Goal: Task Accomplishment & Management: Use online tool/utility

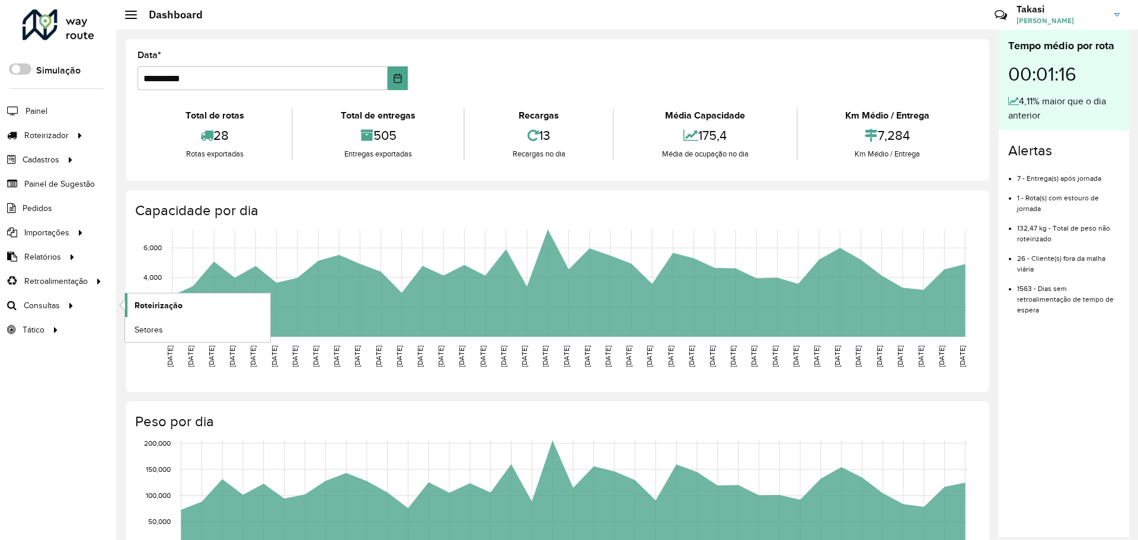
click at [134, 305] on link "Roteirização" at bounding box center [197, 305] width 145 height 24
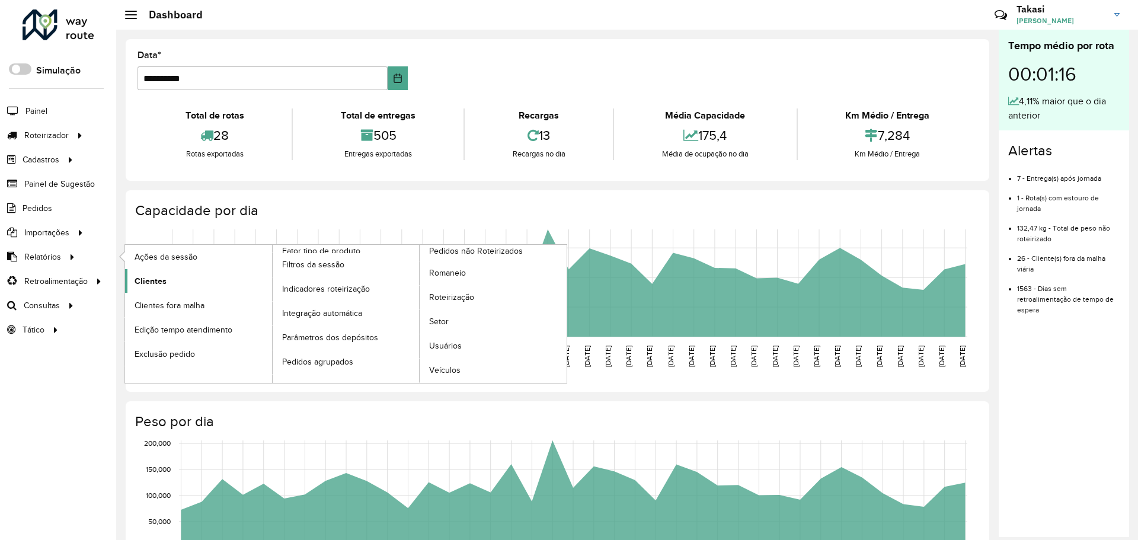
click at [168, 281] on link "Clientes" at bounding box center [198, 281] width 147 height 24
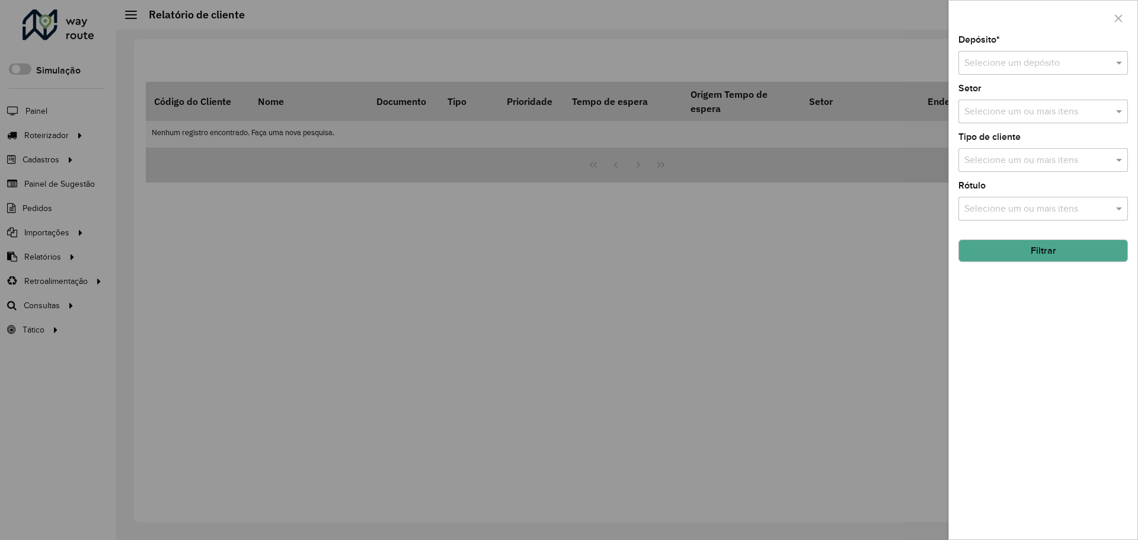
click at [707, 69] on div at bounding box center [569, 270] width 1138 height 540
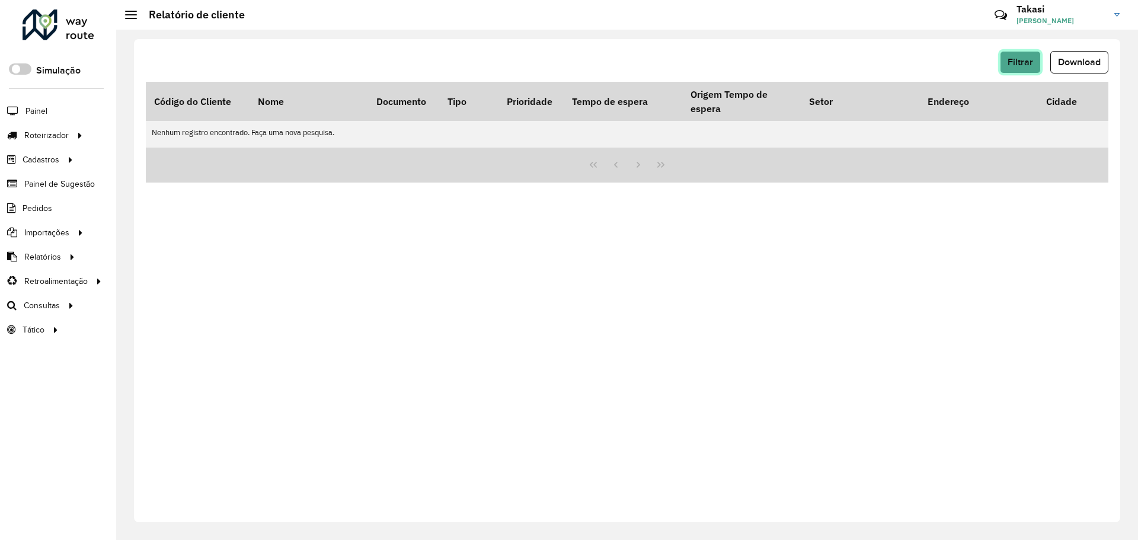
click at [1021, 62] on span "Filtrar" at bounding box center [1020, 62] width 25 height 10
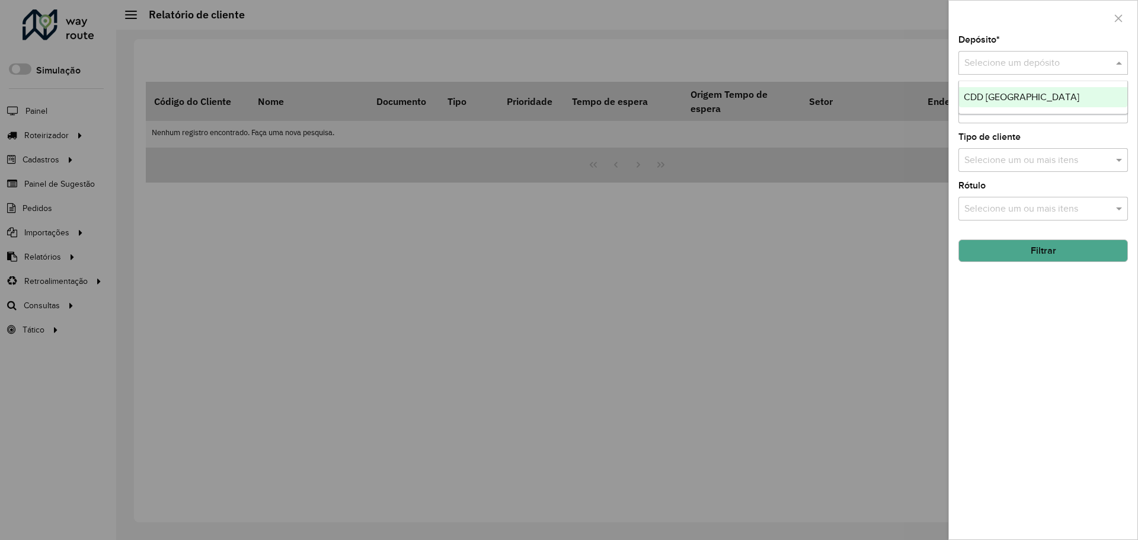
click at [1013, 59] on input "text" at bounding box center [1031, 63] width 134 height 14
click at [1000, 96] on span "CDD [GEOGRAPHIC_DATA]" at bounding box center [1022, 97] width 116 height 10
click at [1030, 116] on input "text" at bounding box center [1037, 112] width 152 height 14
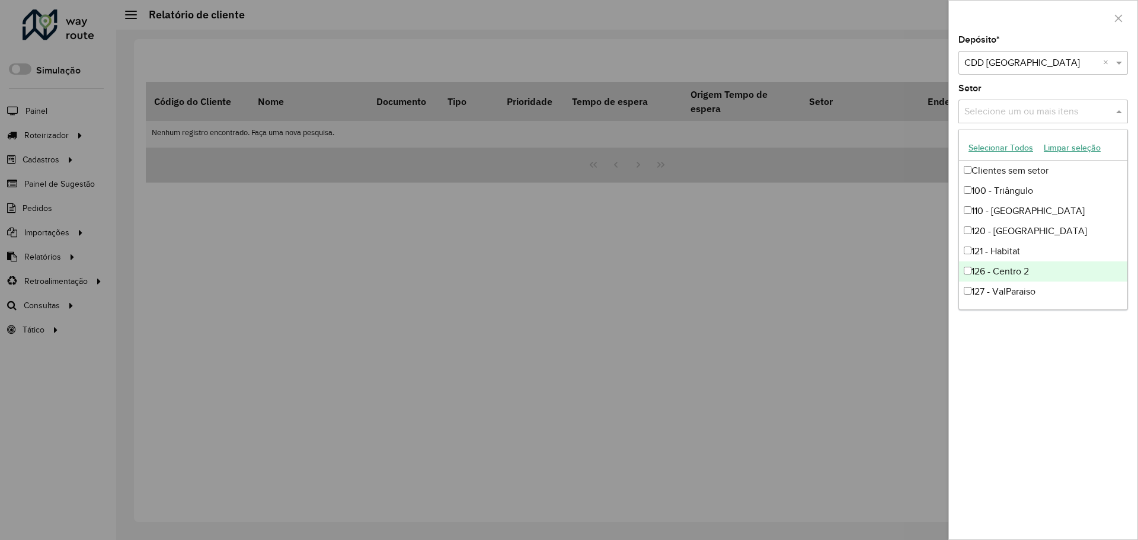
drag, startPoint x: 1030, startPoint y: 405, endPoint x: 1034, endPoint y: 362, distance: 43.4
click at [1030, 402] on div "Depósito * Selecione um depósito × CDD Petropolis × Setor Selecione um ou mais …" at bounding box center [1043, 288] width 188 height 504
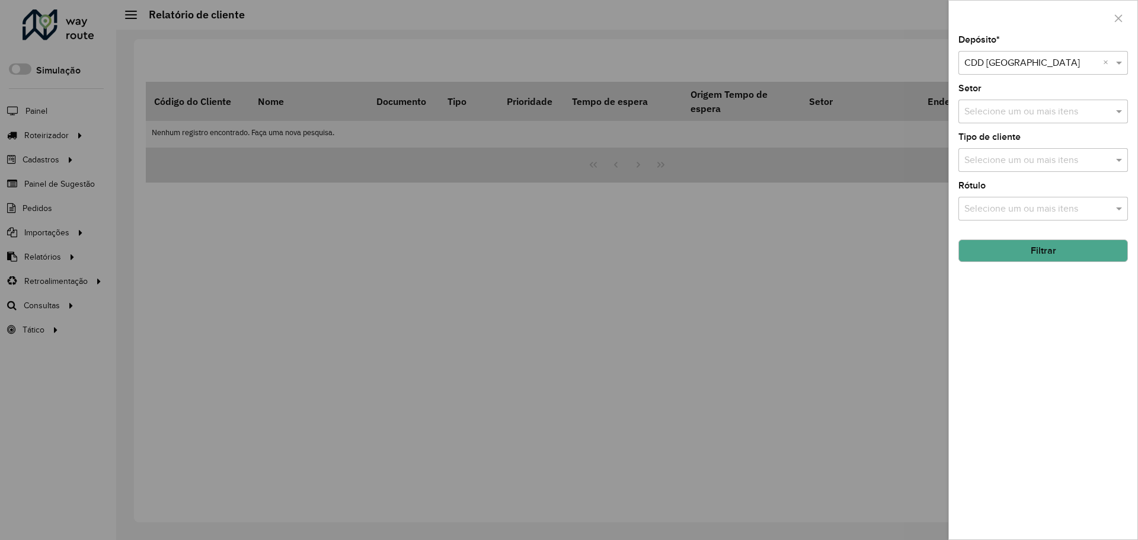
click at [1047, 254] on button "Filtrar" at bounding box center [1043, 250] width 170 height 23
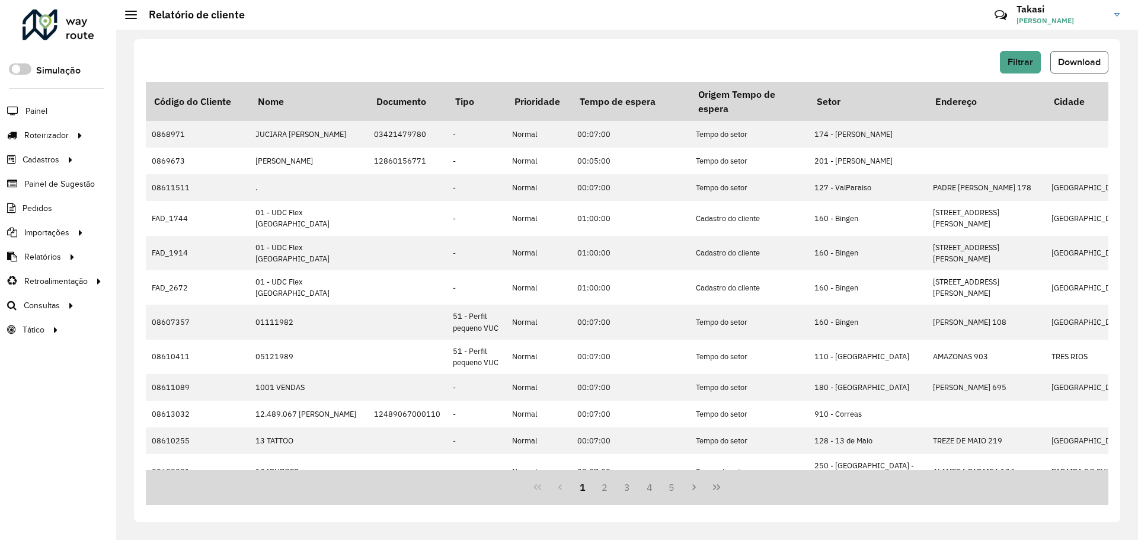
click at [1092, 56] on button "Download" at bounding box center [1079, 62] width 58 height 23
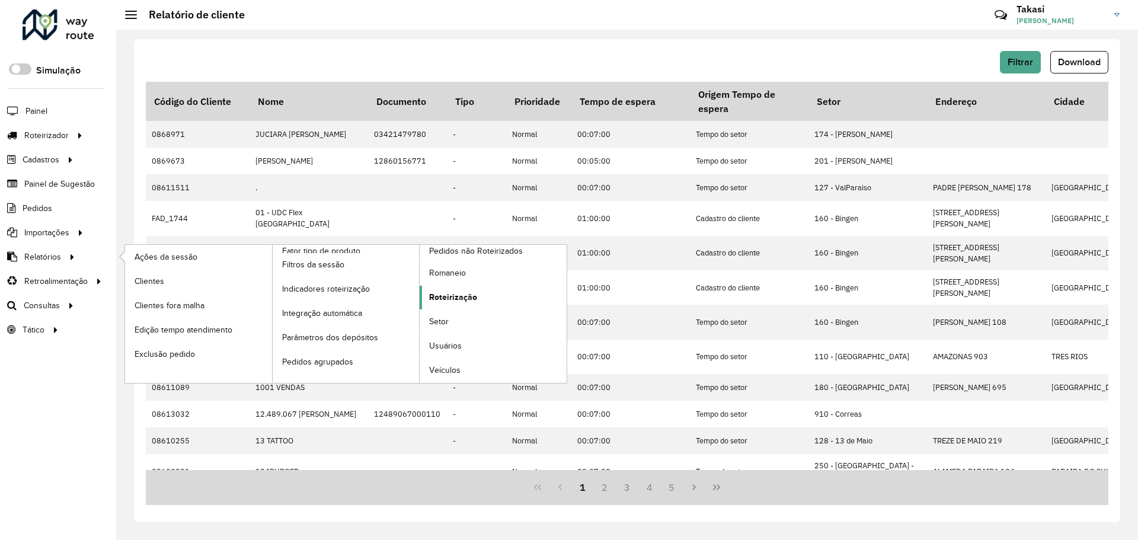
click at [465, 299] on span "Roteirização" at bounding box center [453, 297] width 48 height 12
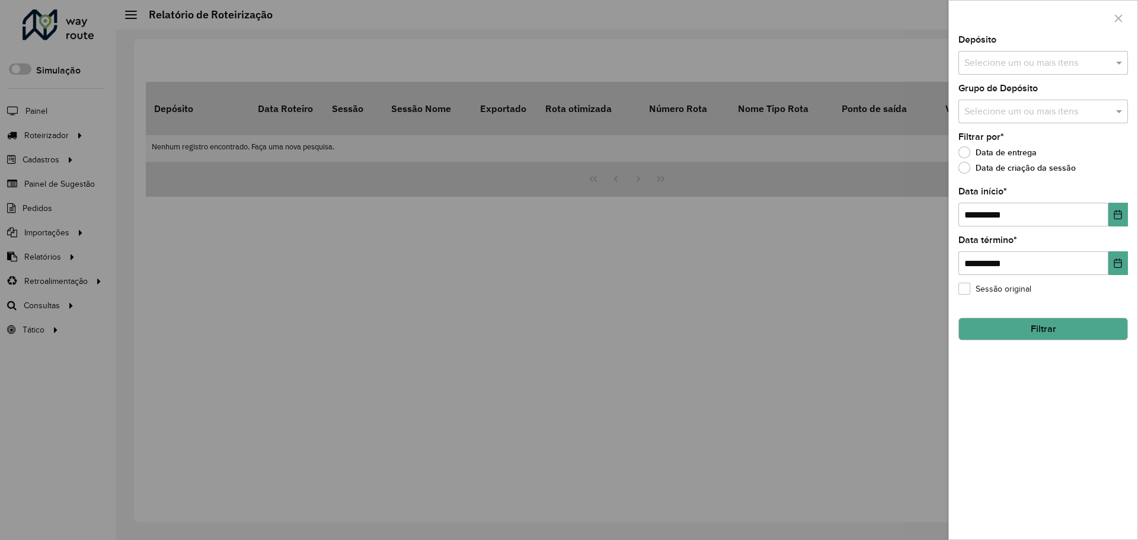
click at [1075, 59] on input "text" at bounding box center [1037, 63] width 152 height 14
click at [1052, 117] on div "CDD [GEOGRAPHIC_DATA]" at bounding box center [1043, 122] width 168 height 20
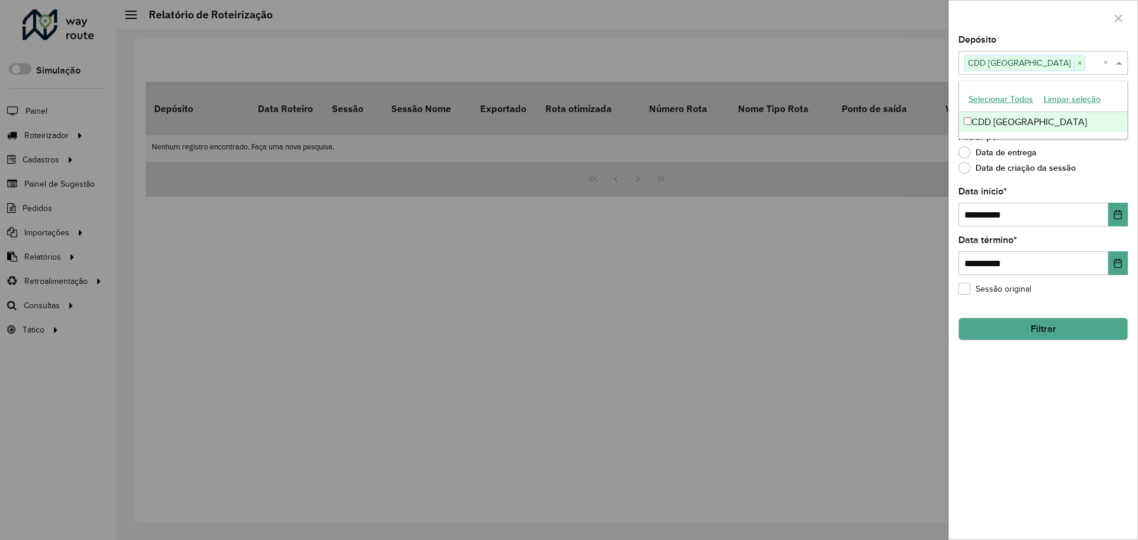
click at [1109, 177] on div "Data de criação da sessão" at bounding box center [1043, 171] width 170 height 14
click at [1104, 113] on input "text" at bounding box center [1037, 112] width 152 height 14
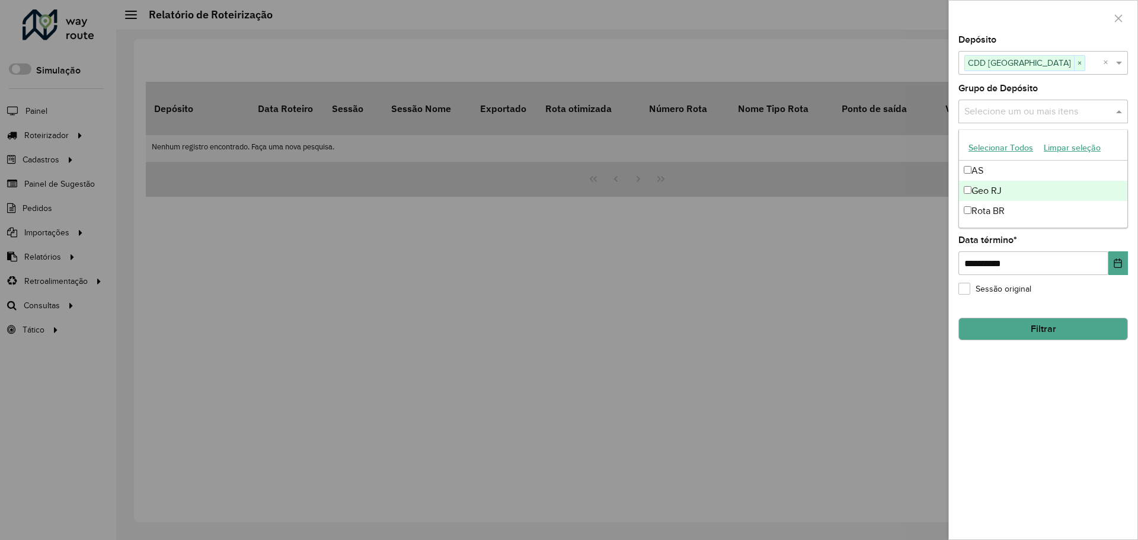
click at [1037, 191] on div "Geo RJ" at bounding box center [1043, 191] width 168 height 20
drag, startPoint x: 1033, startPoint y: 402, endPoint x: 1050, endPoint y: 356, distance: 49.7
click at [1034, 402] on div "**********" at bounding box center [1043, 288] width 188 height 504
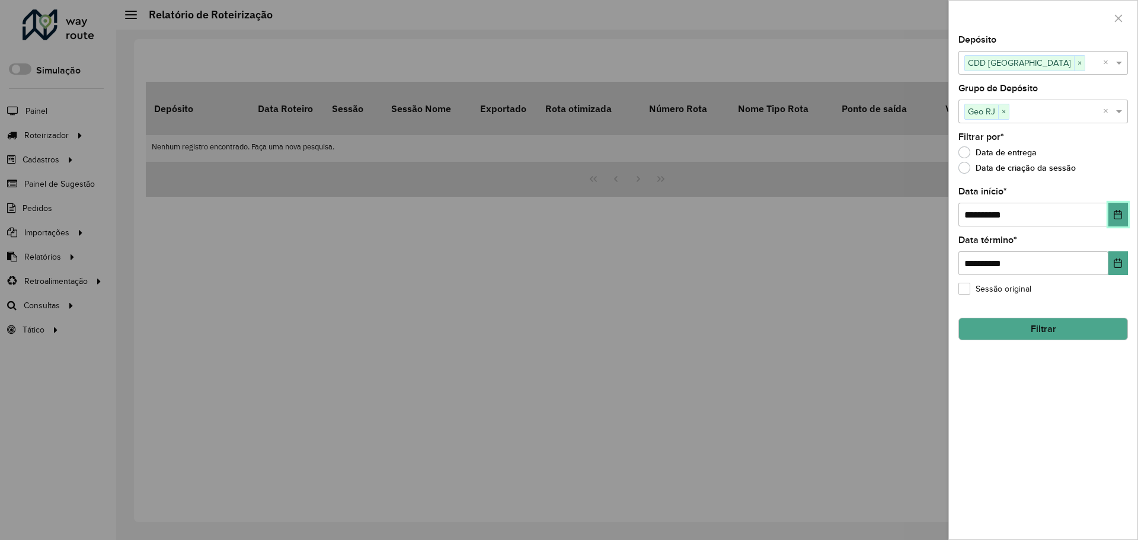
click at [1118, 220] on button "Choose Date" at bounding box center [1118, 215] width 20 height 24
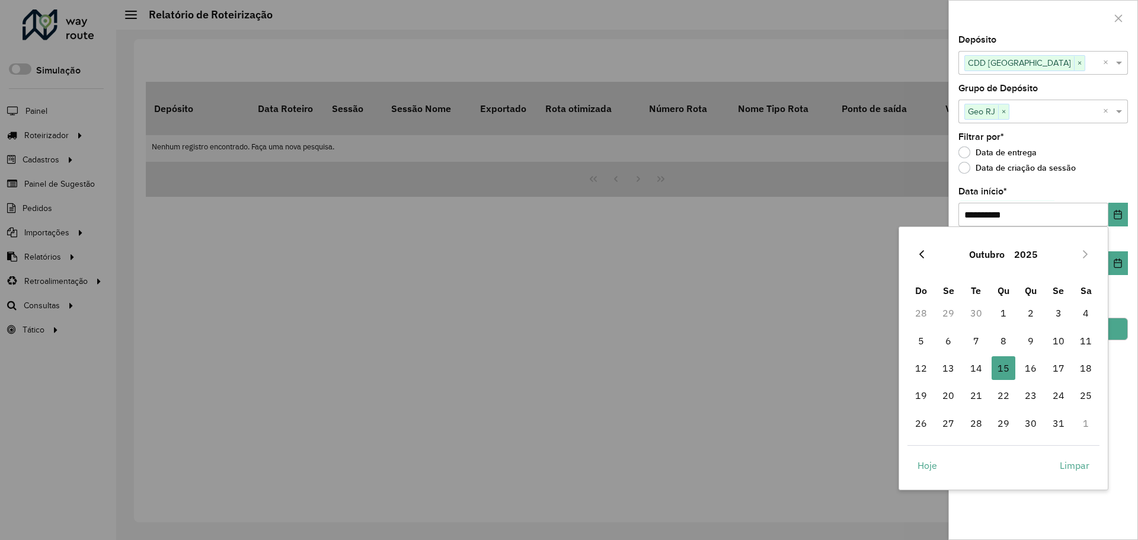
click at [920, 255] on icon "Previous Month" at bounding box center [921, 254] width 5 height 8
click at [977, 314] on span "1" at bounding box center [976, 313] width 24 height 24
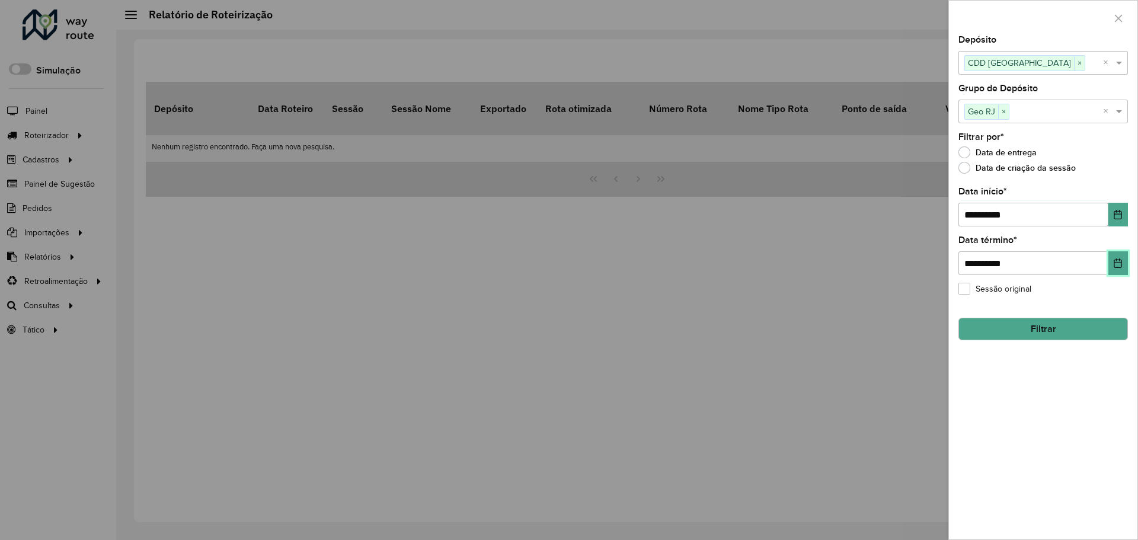
click at [1120, 263] on icon "Choose Date" at bounding box center [1118, 262] width 8 height 9
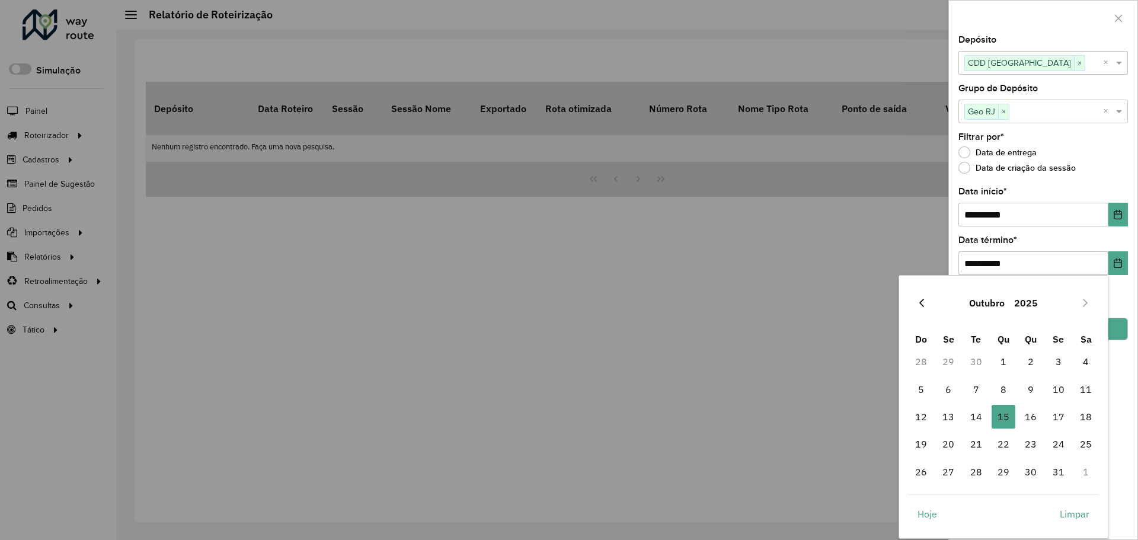
click at [921, 307] on icon "Previous Month" at bounding box center [921, 302] width 9 height 9
click at [977, 468] on span "30" at bounding box center [976, 472] width 24 height 24
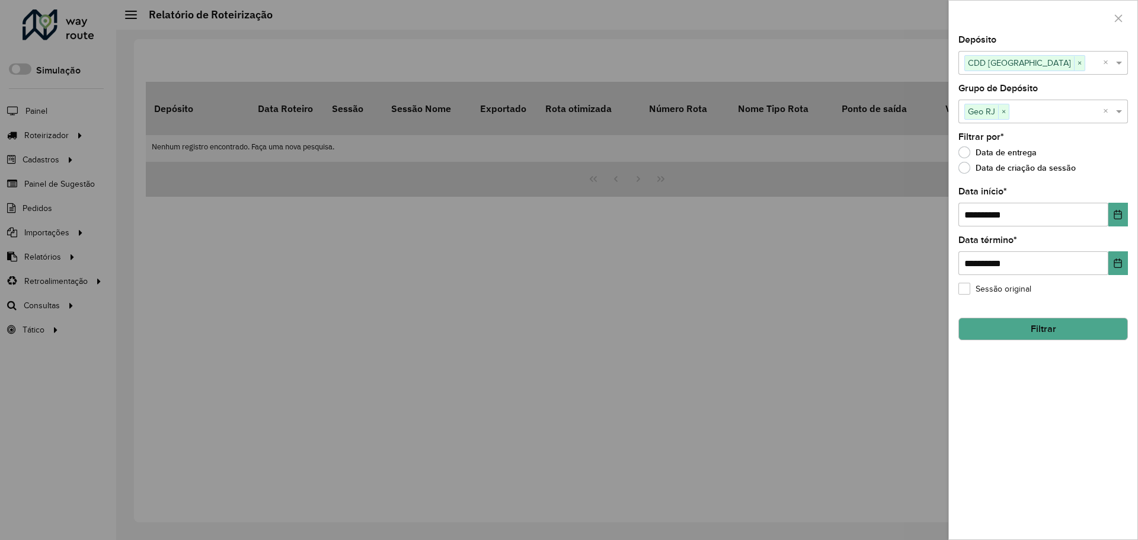
click at [1060, 325] on button "Filtrar" at bounding box center [1043, 329] width 170 height 23
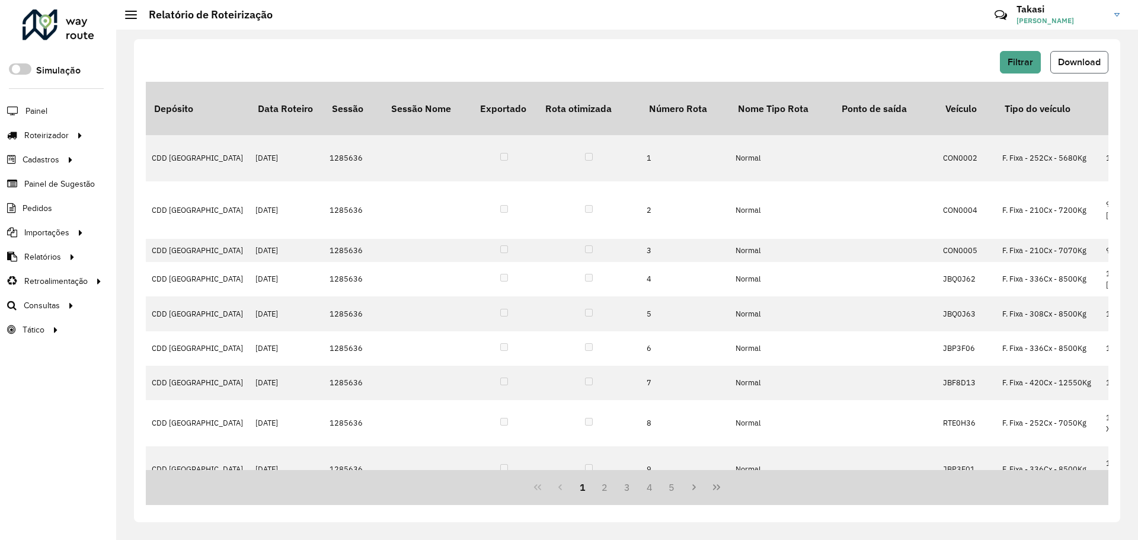
click at [1068, 61] on span "Download" at bounding box center [1079, 62] width 43 height 10
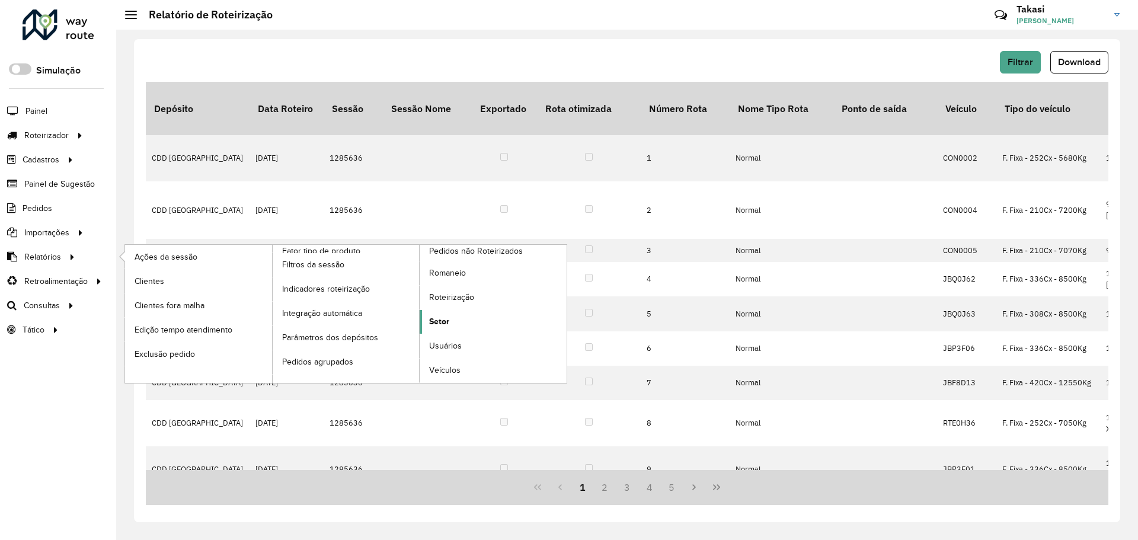
click at [456, 314] on link "Setor" at bounding box center [493, 322] width 147 height 24
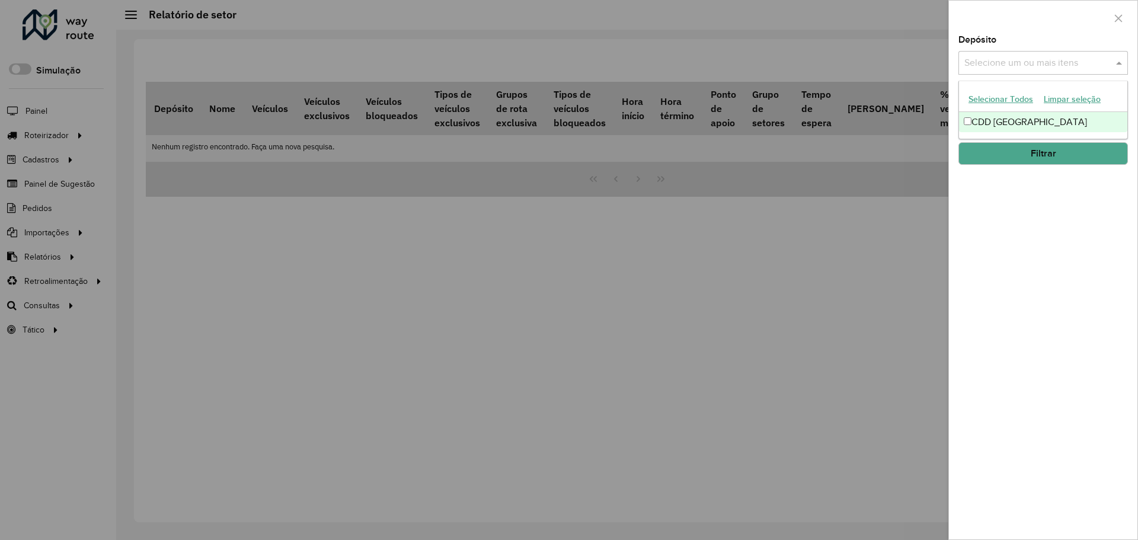
click at [1010, 64] on input "text" at bounding box center [1037, 63] width 152 height 14
click at [1019, 117] on div "CDD [GEOGRAPHIC_DATA]" at bounding box center [1043, 122] width 168 height 20
click at [1008, 232] on div "Depósito Selecione um ou mais itens CDD Petropolis × × Grupo de Depósito Seleci…" at bounding box center [1043, 288] width 188 height 504
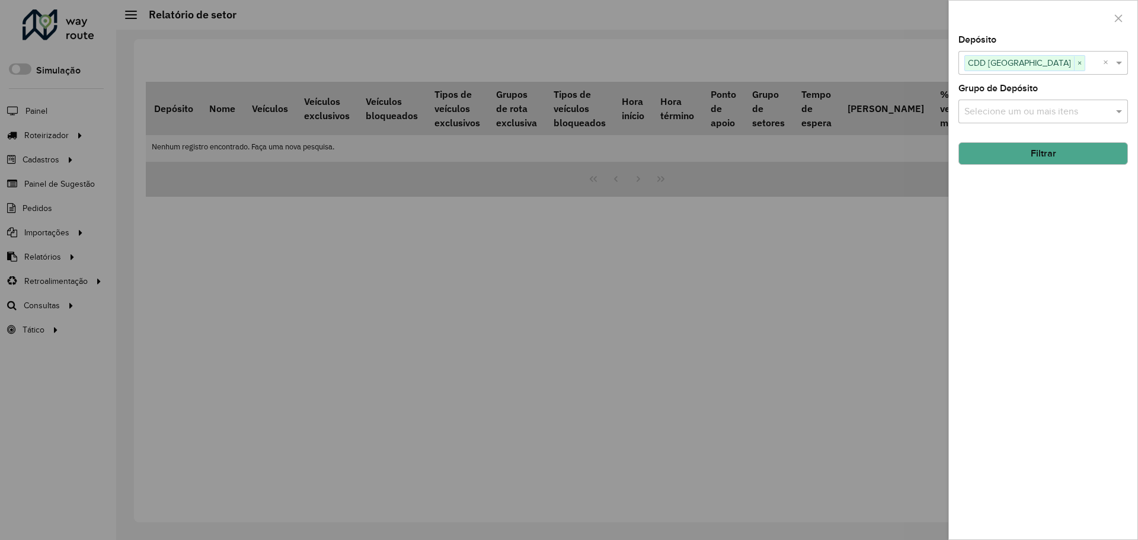
click at [1030, 110] on input "text" at bounding box center [1037, 112] width 152 height 14
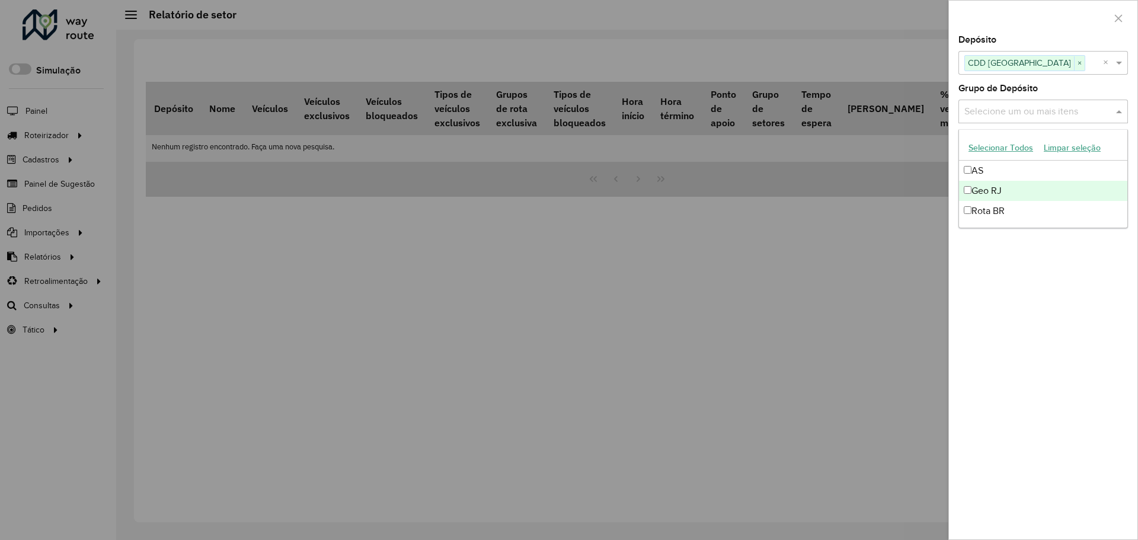
click at [1009, 195] on div "Geo RJ" at bounding box center [1043, 191] width 168 height 20
click at [984, 273] on div "Depósito Selecione um ou mais itens CDD Petropolis × × Grupo de Depósito Seleci…" at bounding box center [1043, 288] width 188 height 504
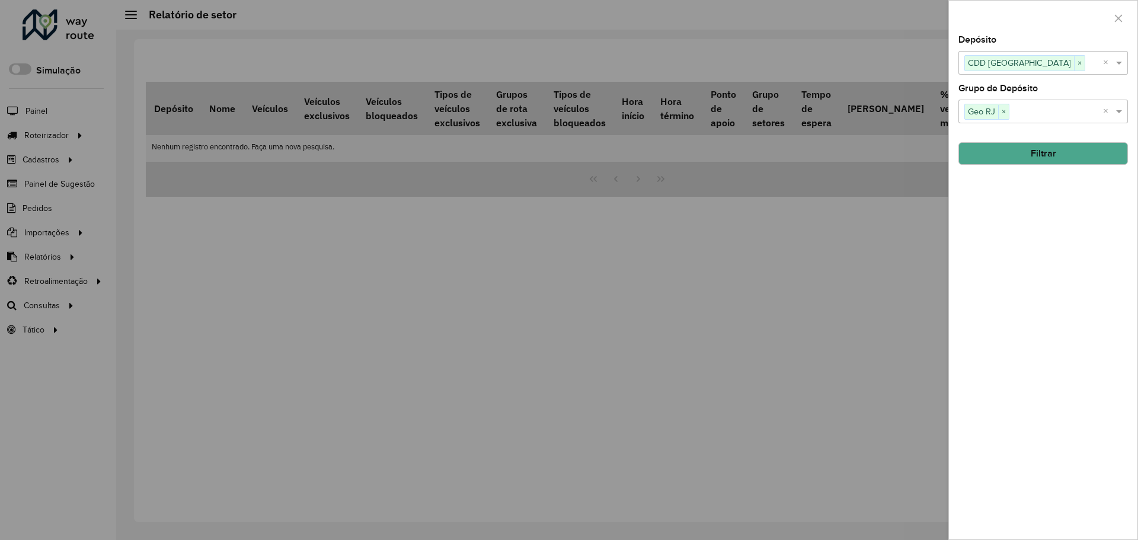
click at [1018, 151] on button "Filtrar" at bounding box center [1043, 153] width 170 height 23
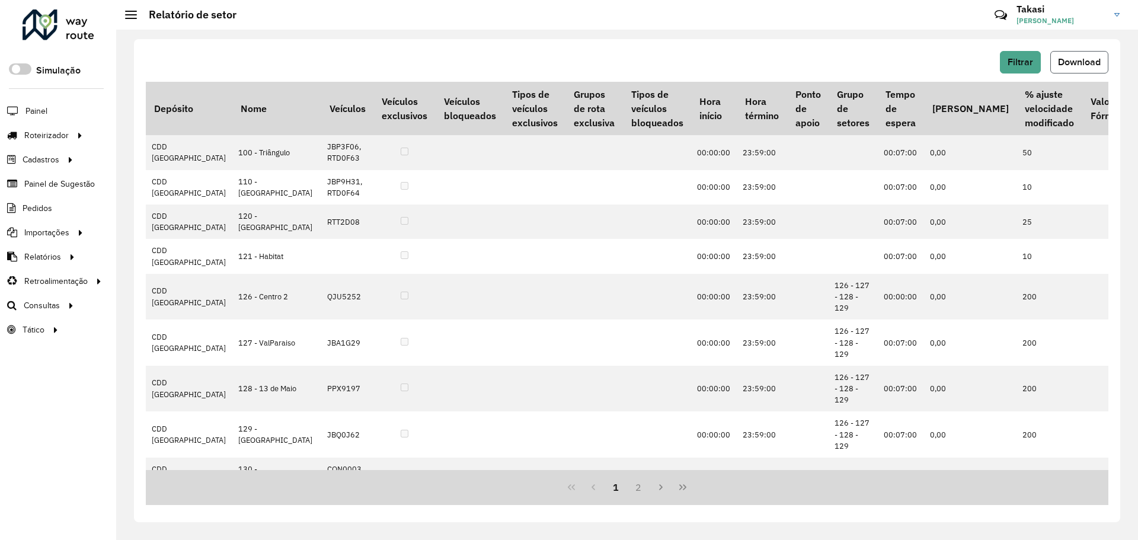
click at [1066, 60] on span "Download" at bounding box center [1079, 62] width 43 height 10
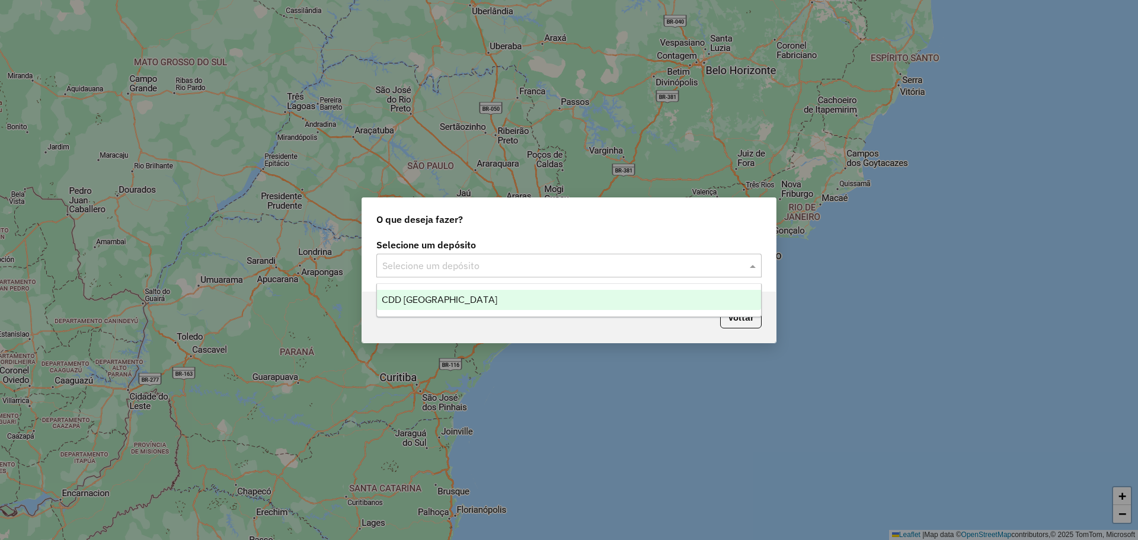
click at [408, 264] on input "text" at bounding box center [557, 266] width 350 height 14
click at [424, 303] on span "CDD [GEOGRAPHIC_DATA]" at bounding box center [440, 300] width 116 height 10
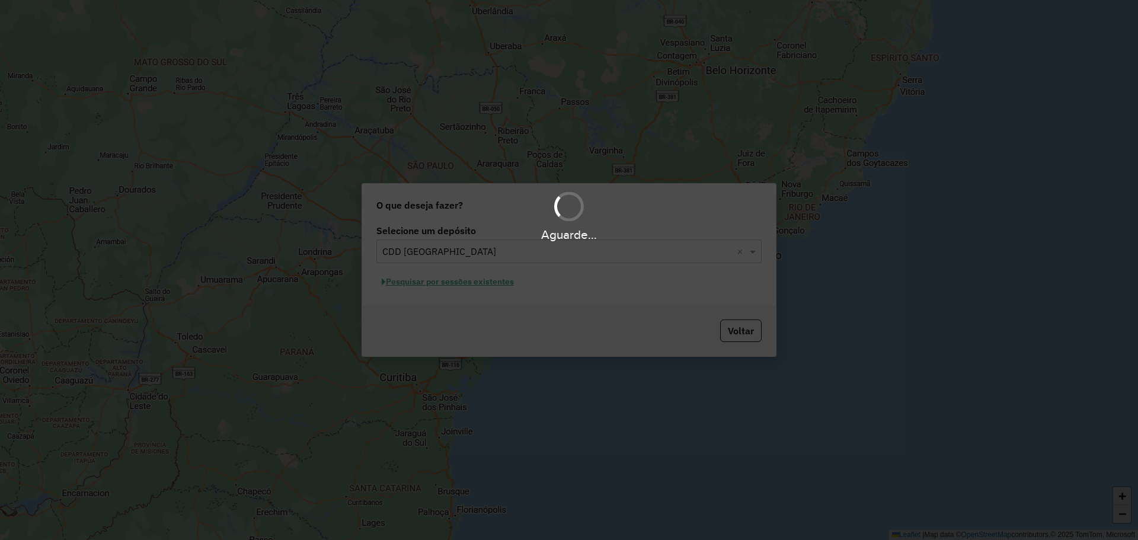
click at [466, 283] on div "Aguarde..." at bounding box center [569, 270] width 1138 height 540
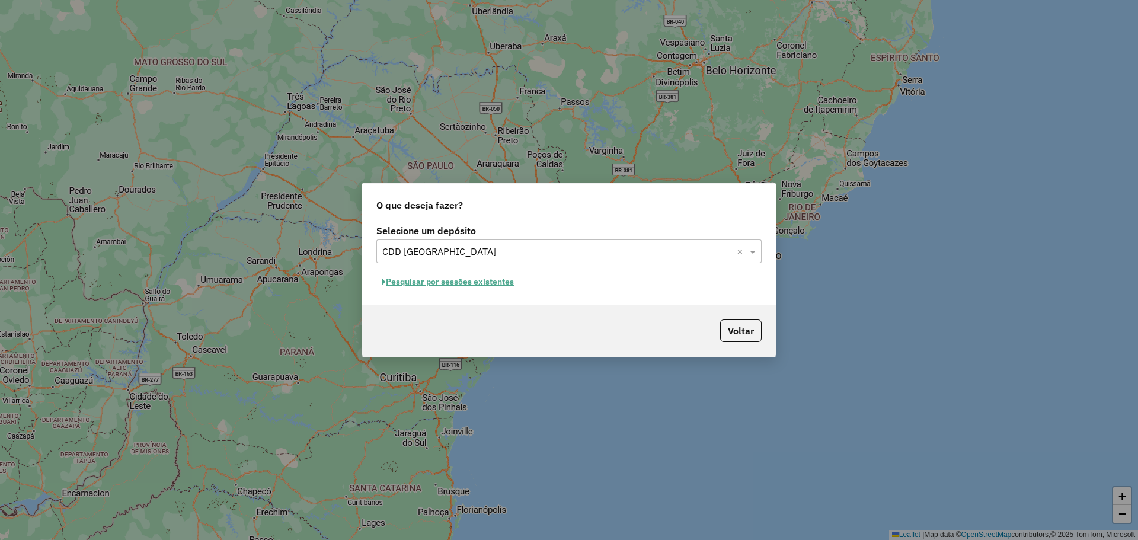
click at [466, 283] on button "Pesquisar por sessões existentes" at bounding box center [447, 282] width 143 height 18
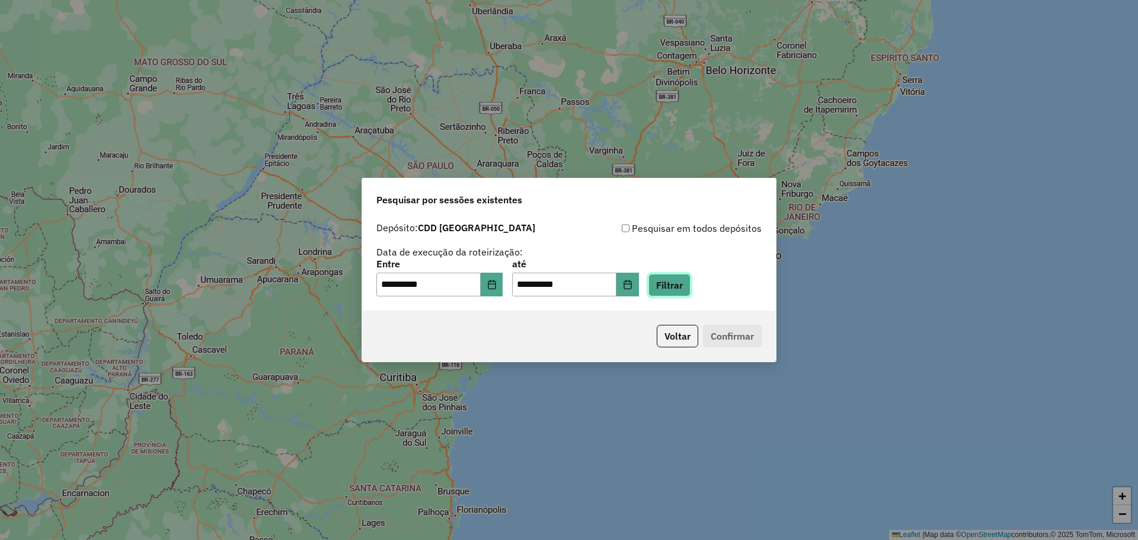
click at [679, 287] on button "Filtrar" at bounding box center [669, 285] width 42 height 23
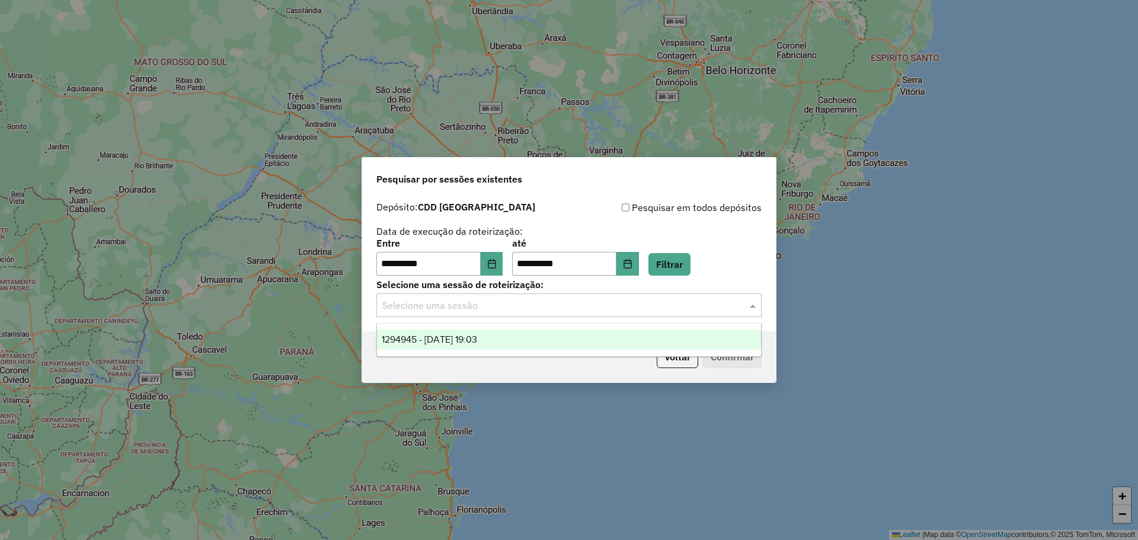
click at [700, 305] on input "text" at bounding box center [557, 306] width 350 height 14
click at [633, 334] on div "1294945 - 15/10/2025 19:03" at bounding box center [569, 340] width 384 height 20
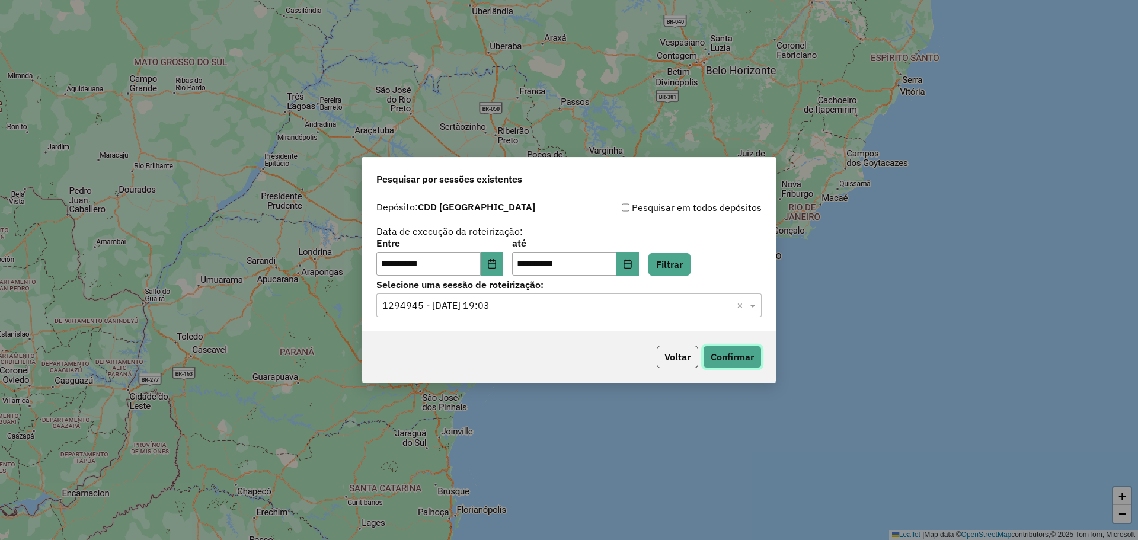
click at [725, 357] on button "Confirmar" at bounding box center [732, 357] width 59 height 23
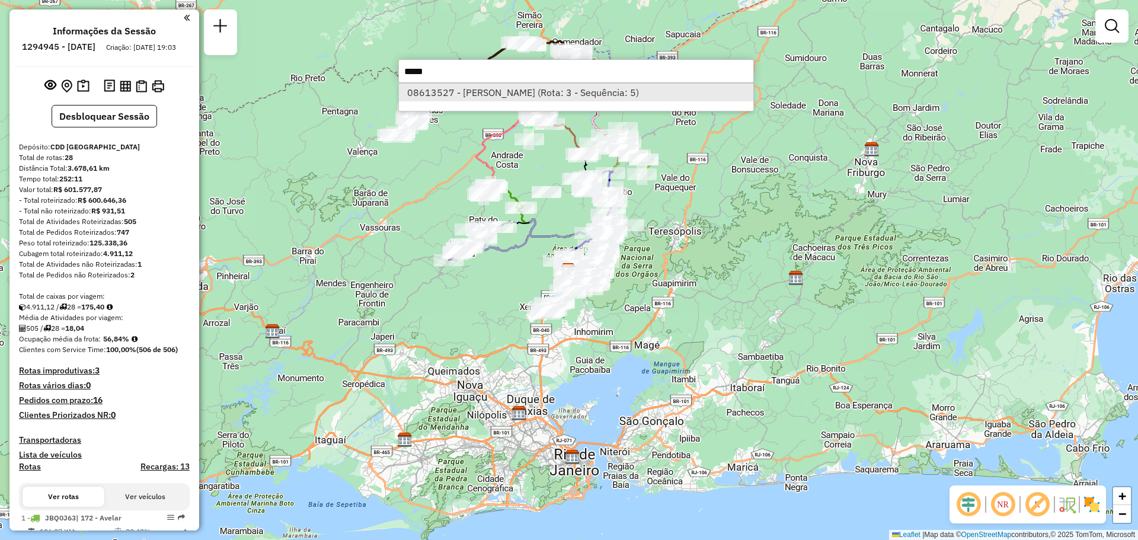
type input "*****"
click at [670, 86] on li "08613527 - [PERSON_NAME] (Rota: 3 - Sequência: 5)" at bounding box center [576, 93] width 354 height 18
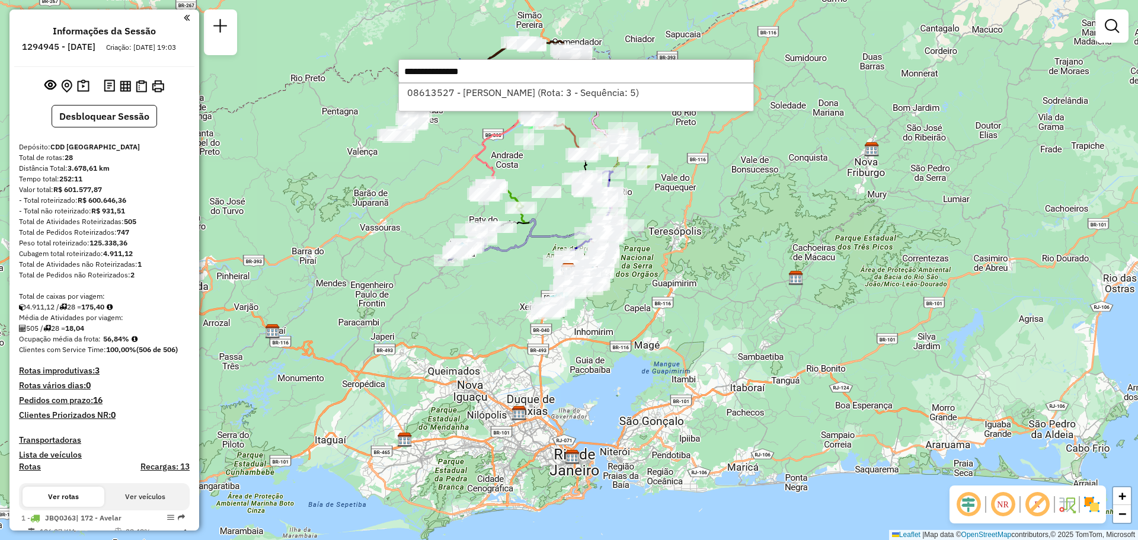
select select "**********"
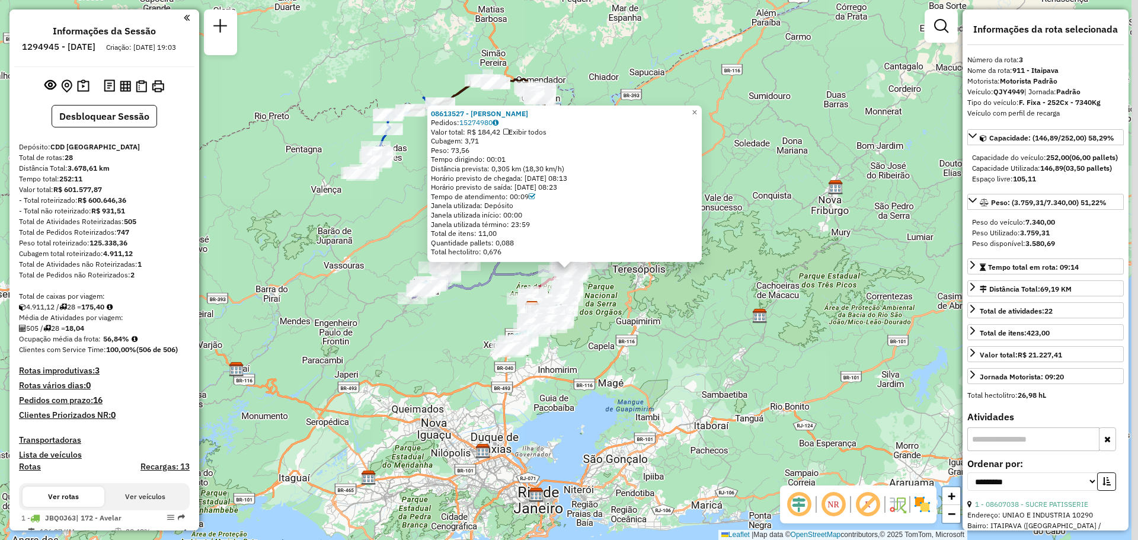
scroll to position [634, 0]
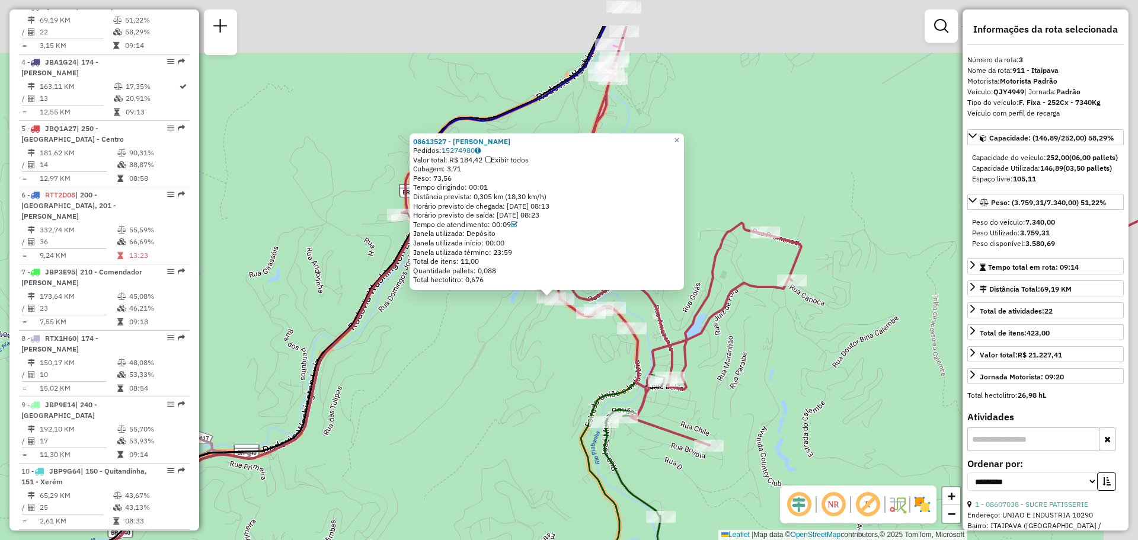
drag, startPoint x: 641, startPoint y: 305, endPoint x: 533, endPoint y: 385, distance: 134.8
click at [533, 385] on div "08613527 - [PERSON_NAME]: 15274980 Valor total: R$ 184,42 Exibir todos Cubagem:…" at bounding box center [569, 270] width 1138 height 540
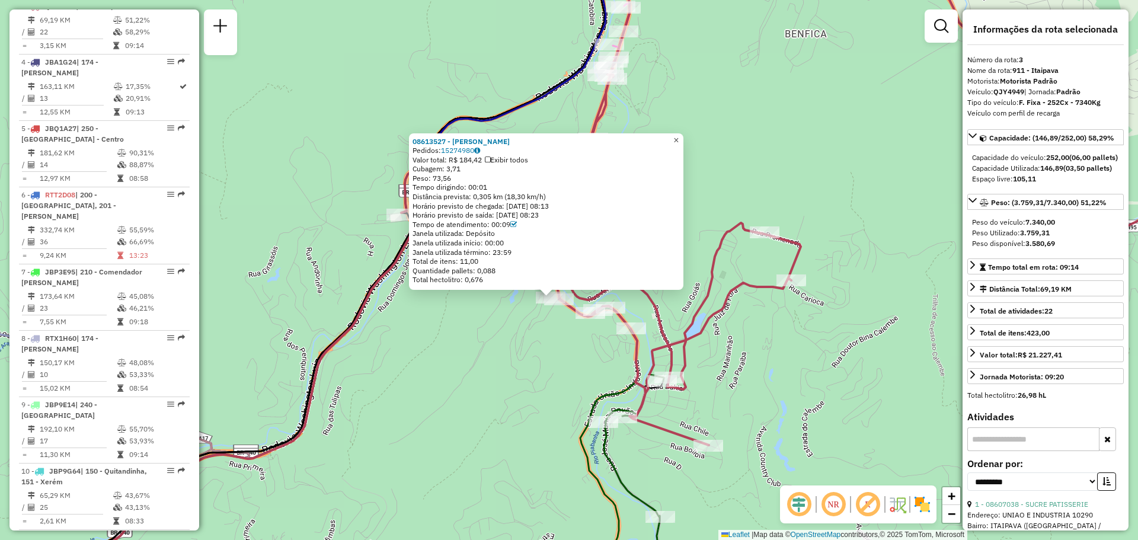
click at [679, 136] on span "×" at bounding box center [675, 140] width 5 height 10
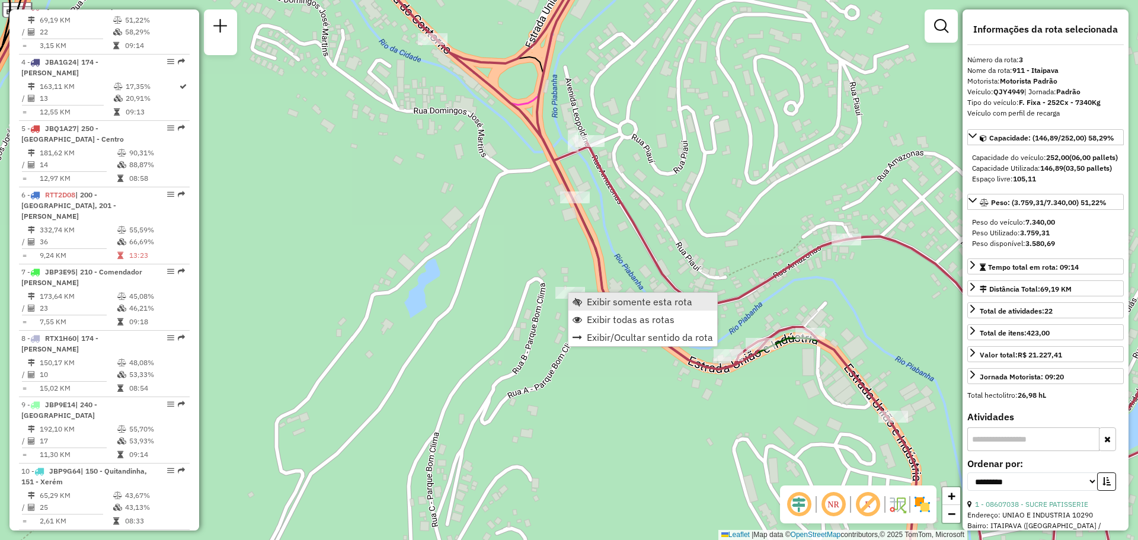
click at [597, 301] on span "Exibir somente esta rota" at bounding box center [639, 301] width 105 height 9
